Goal: Find specific page/section: Find specific page/section

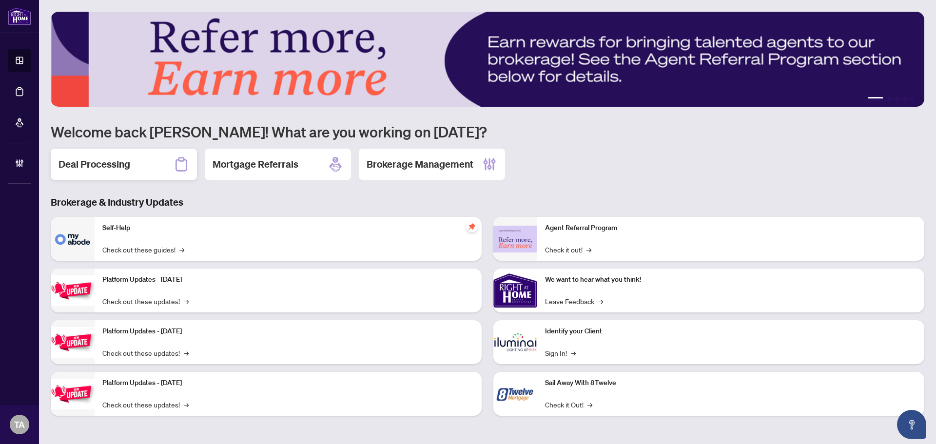
click at [145, 157] on div "Deal Processing" at bounding box center [124, 164] width 146 height 31
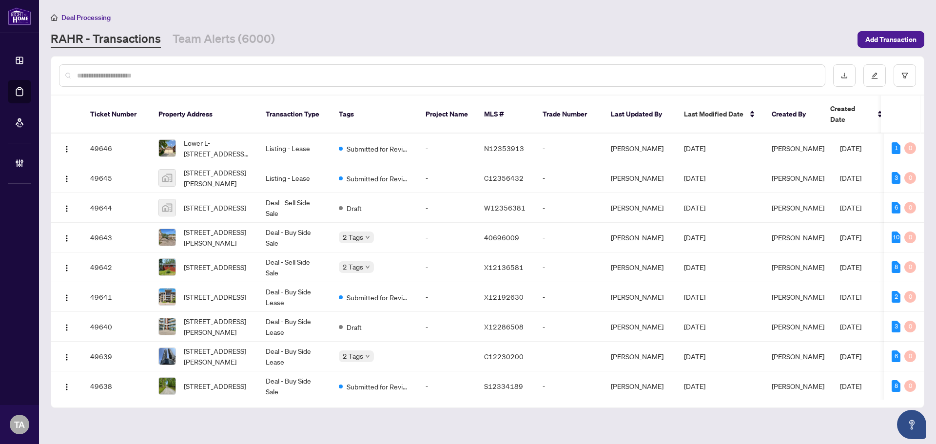
click at [300, 82] on div at bounding box center [442, 75] width 767 height 22
click at [300, 74] on input "text" at bounding box center [447, 75] width 740 height 11
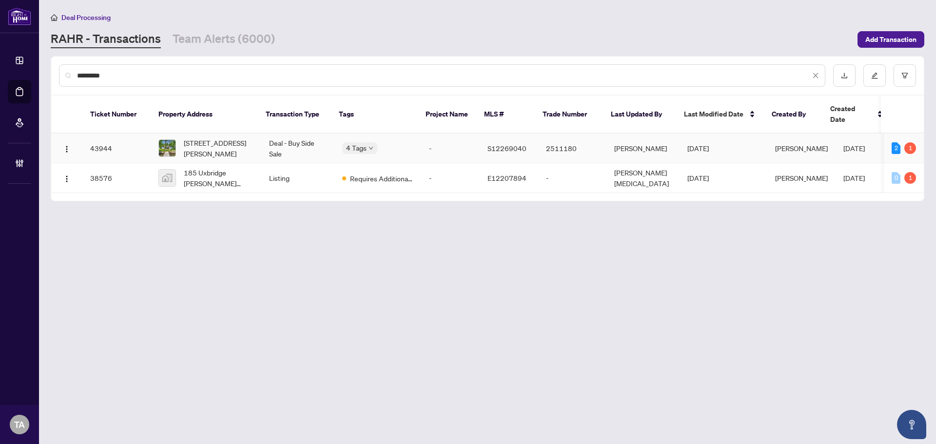
type input "*********"
click at [261, 134] on td "Deal - Buy Side Sale" at bounding box center [297, 149] width 73 height 30
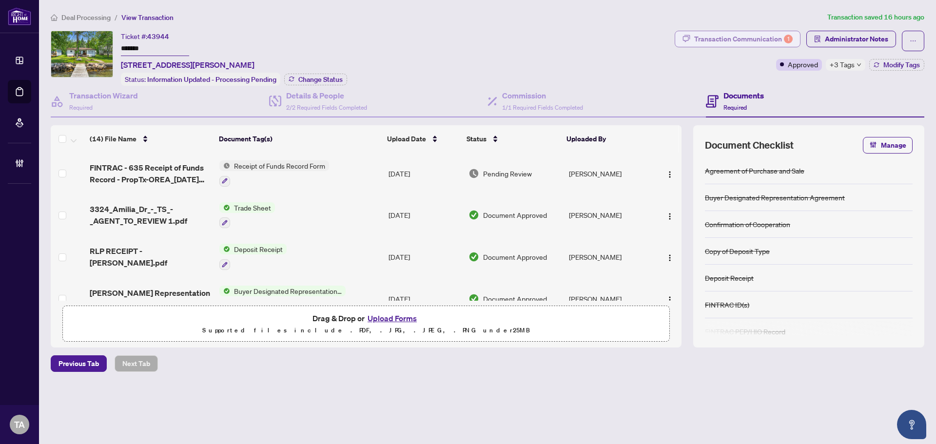
click at [743, 37] on div "Transaction Communication 1" at bounding box center [744, 39] width 99 height 16
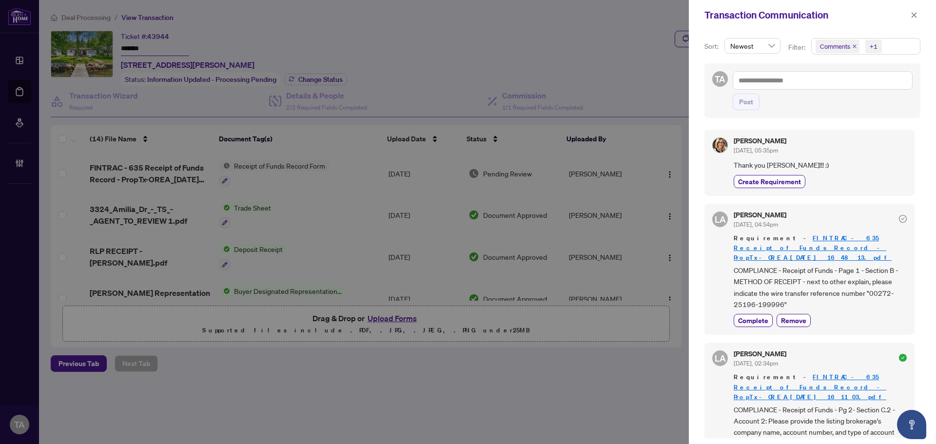
click at [563, 74] on div at bounding box center [468, 222] width 936 height 444
drag, startPoint x: 559, startPoint y: 45, endPoint x: 571, endPoint y: 39, distance: 13.5
click at [562, 42] on div at bounding box center [468, 222] width 936 height 444
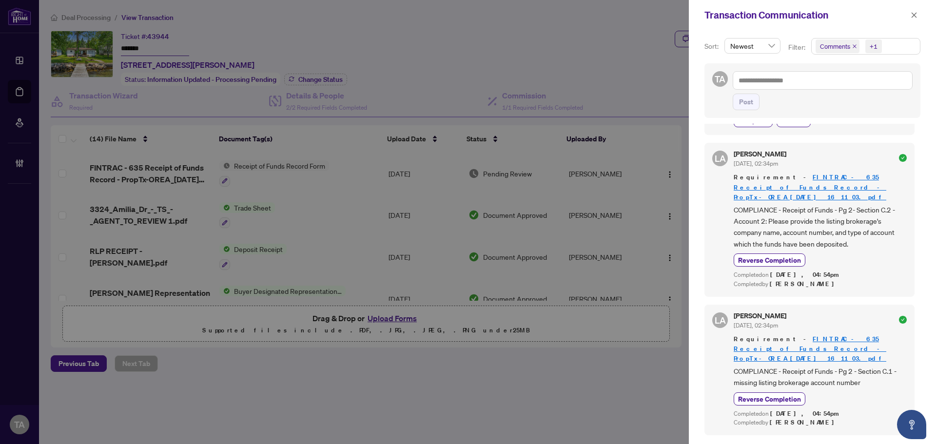
scroll to position [228, 0]
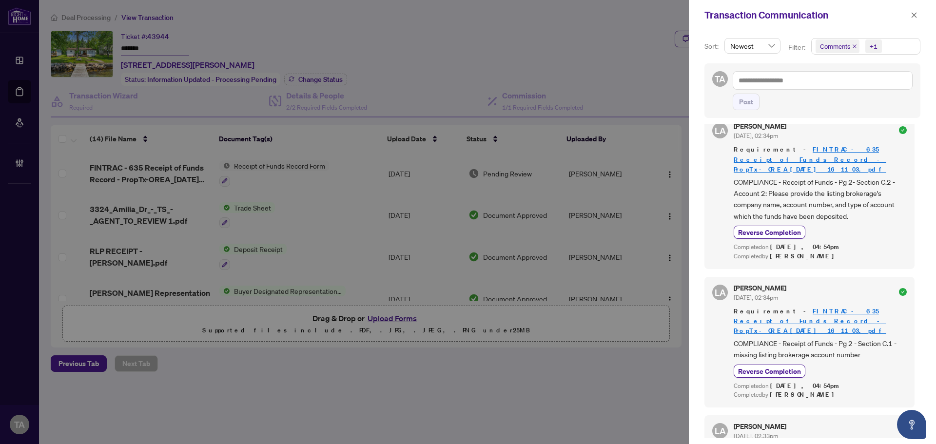
drag, startPoint x: 915, startPoint y: 16, endPoint x: 883, endPoint y: 20, distance: 31.9
click at [914, 16] on icon "close" at bounding box center [914, 15] width 7 height 7
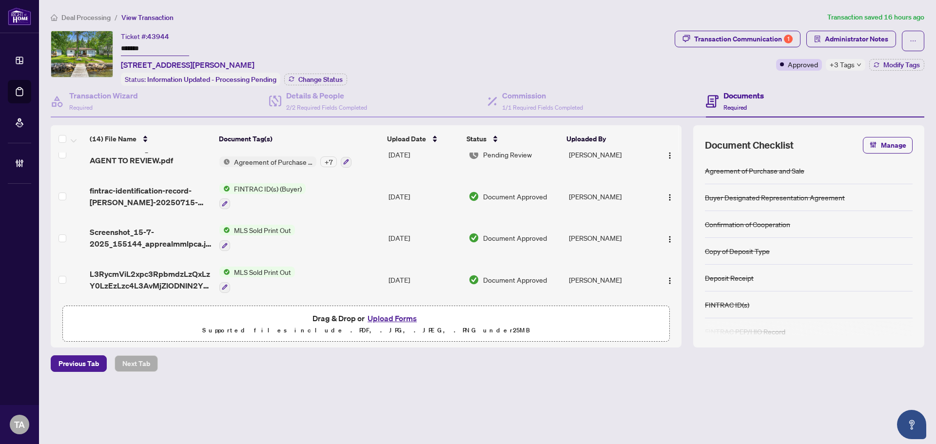
scroll to position [114, 0]
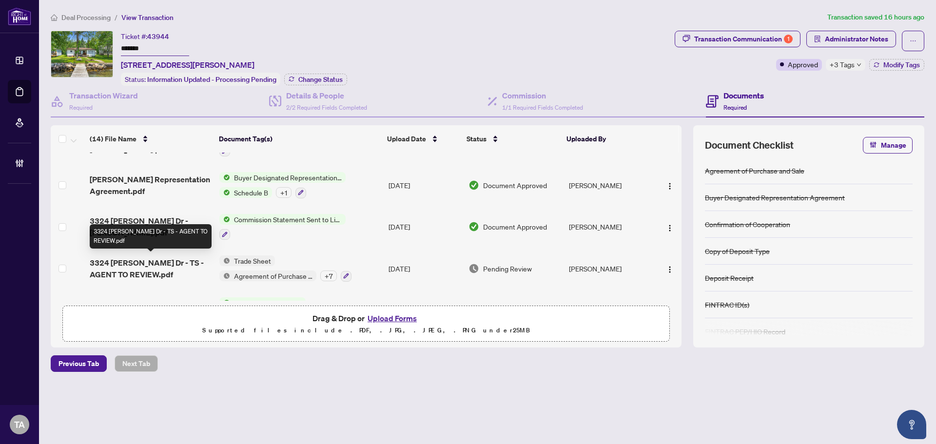
click at [171, 262] on span "3324 [PERSON_NAME] Dr - TS - AGENT TO REVIEW.pdf" at bounding box center [151, 268] width 122 height 23
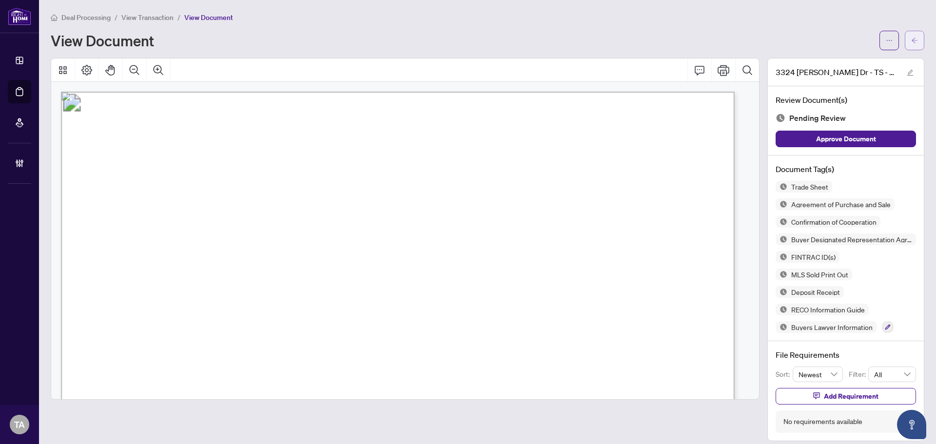
click at [911, 42] on button "button" at bounding box center [915, 41] width 20 height 20
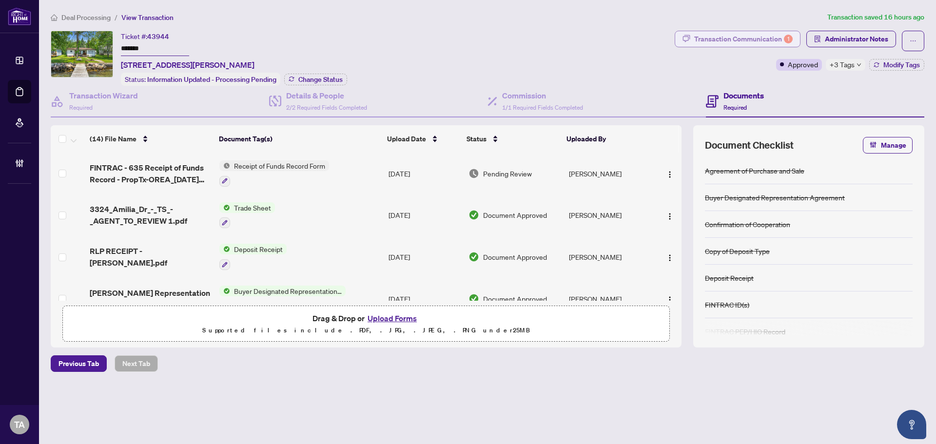
click at [765, 37] on div "Transaction Communication 1" at bounding box center [744, 39] width 99 height 16
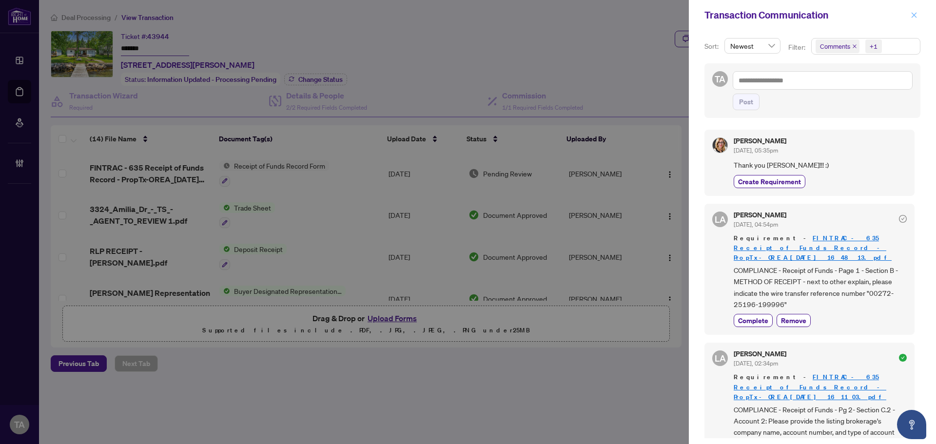
click at [913, 18] on icon "close" at bounding box center [914, 15] width 7 height 7
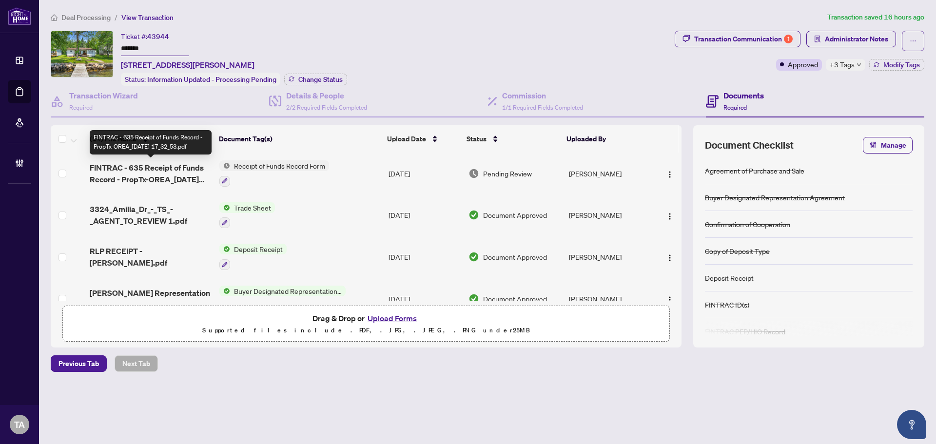
click at [165, 176] on span "FINTRAC - 635 Receipt of Funds Record - PropTx-OREA_[DATE] 17_32_53.pdf" at bounding box center [151, 173] width 122 height 23
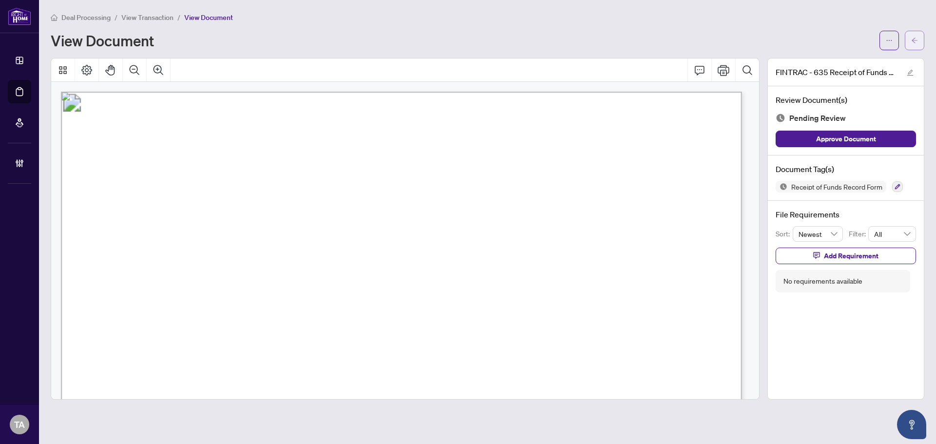
click at [911, 38] on button "button" at bounding box center [915, 41] width 20 height 20
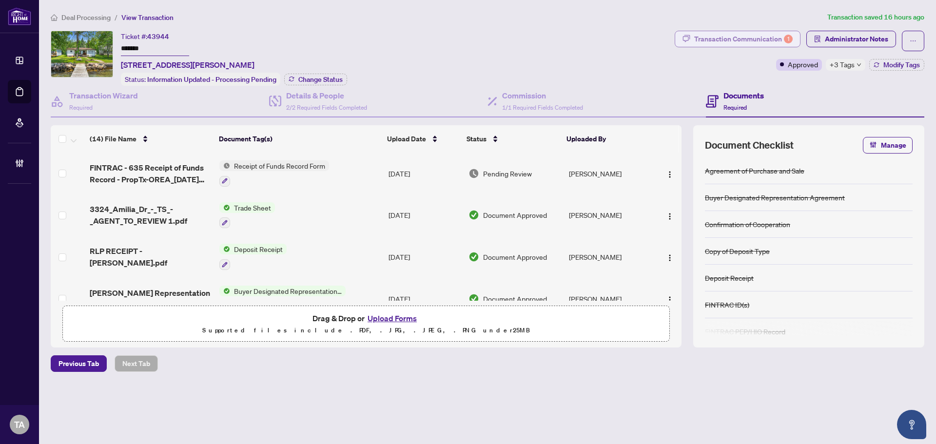
click at [762, 36] on div "Transaction Communication 1" at bounding box center [744, 39] width 99 height 16
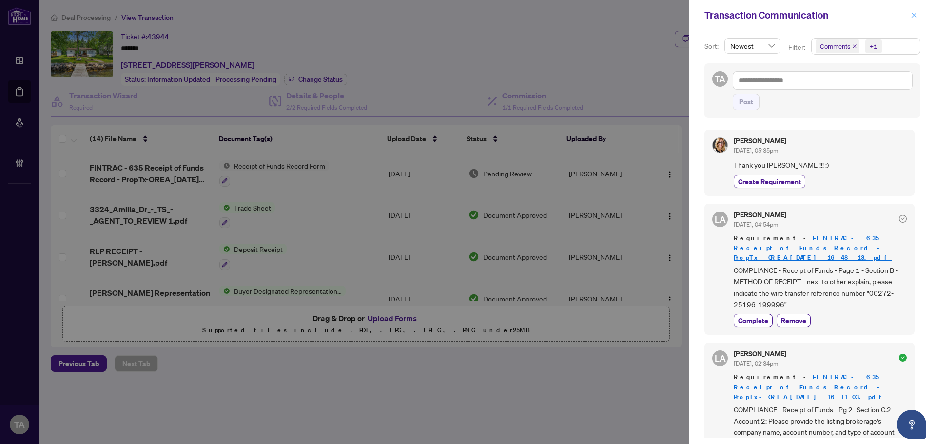
click at [915, 15] on icon "close" at bounding box center [914, 15] width 7 height 7
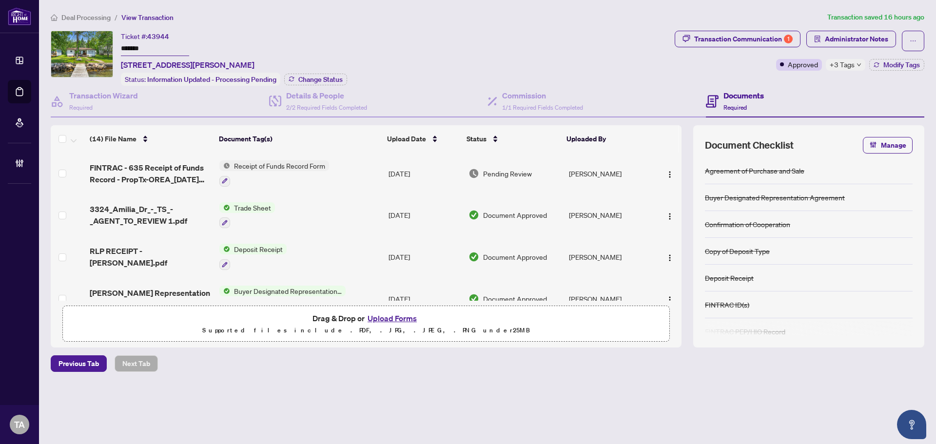
click at [573, 26] on div "Deal Processing / View Transaction Transaction saved 16 hours ago Ticket #: 439…" at bounding box center [488, 209] width 882 height 395
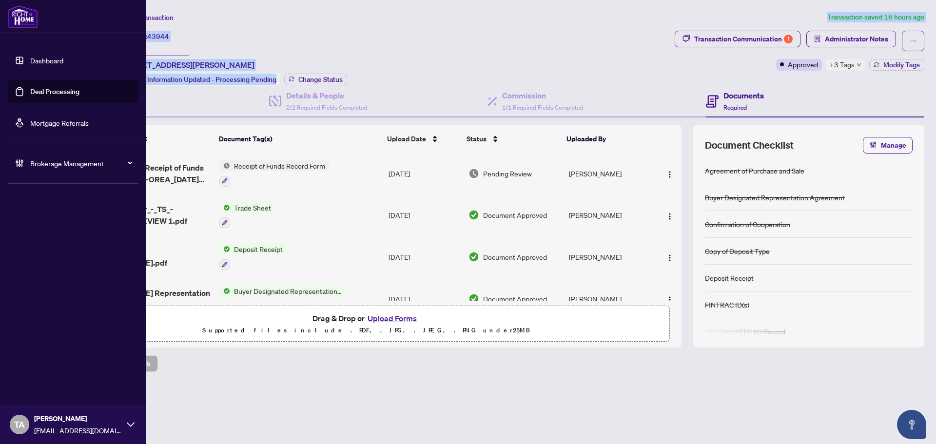
drag, startPoint x: 23, startPoint y: 16, endPoint x: 144, endPoint y: 30, distance: 121.4
click at [23, 16] on img at bounding box center [23, 16] width 30 height 23
